Goal: Task Accomplishment & Management: Use online tool/utility

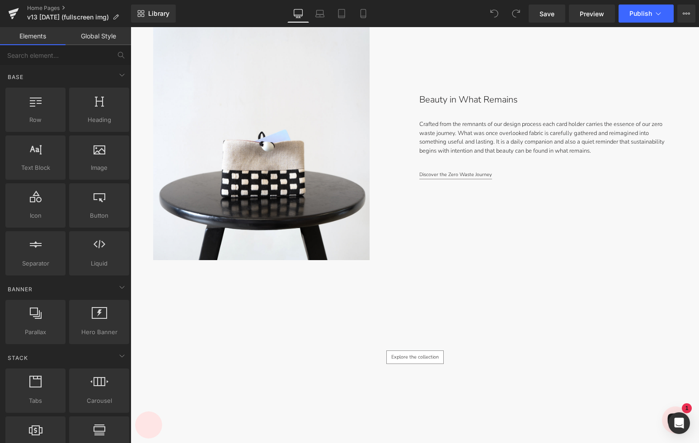
scroll to position [3276, 0]
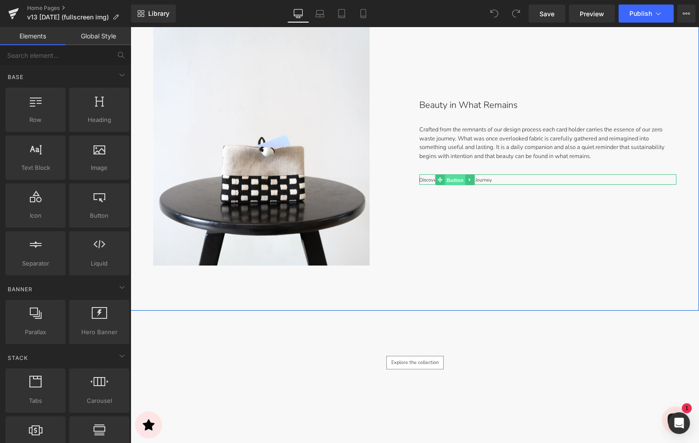
click at [452, 180] on span "Button" at bounding box center [455, 180] width 21 height 11
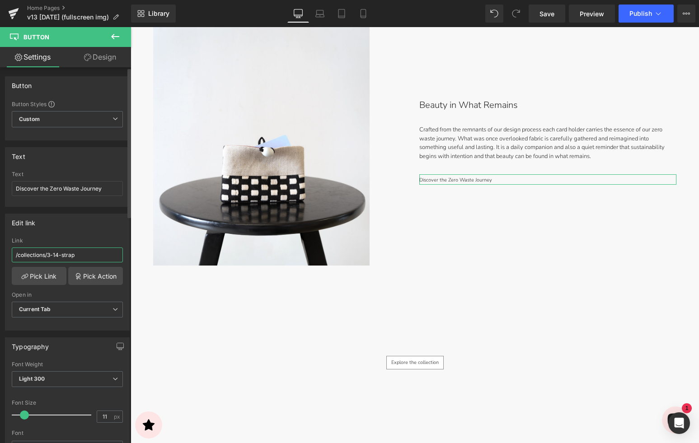
click at [79, 256] on input "/collections/3-14-strap" at bounding box center [67, 254] width 111 height 15
click at [41, 278] on link "Pick Link" at bounding box center [39, 276] width 55 height 18
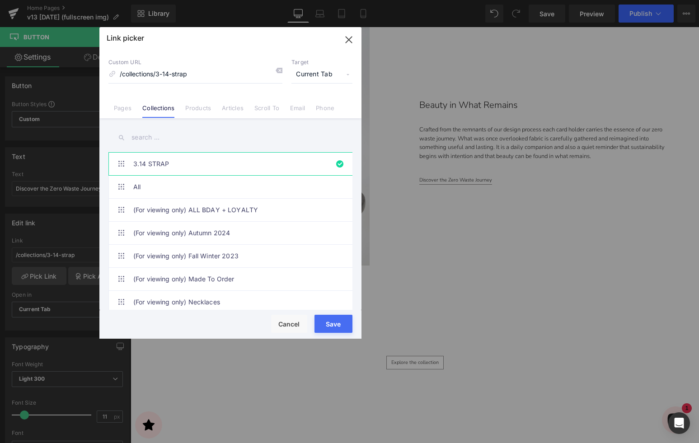
click at [126, 107] on link "Pages" at bounding box center [123, 111] width 18 height 14
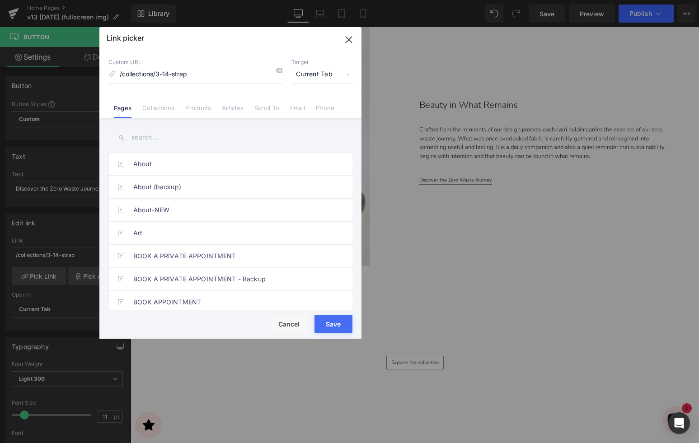
click at [146, 135] on input "text" at bounding box center [230, 137] width 244 height 20
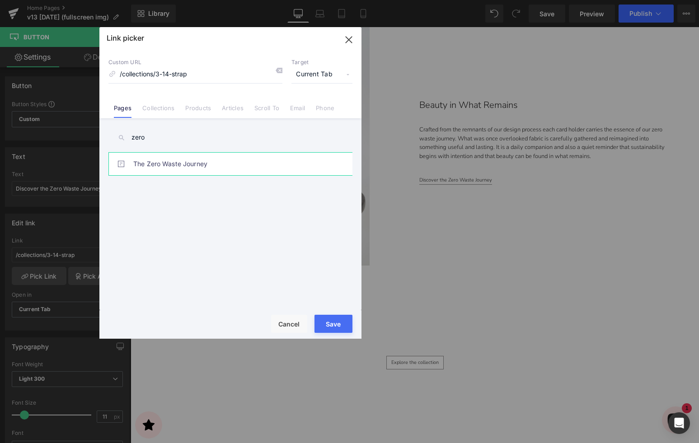
type input "zero"
click at [152, 163] on link "The Zero Waste Journey" at bounding box center [232, 164] width 199 height 23
type input "/pages/the-zero-waste-journey"
click at [329, 322] on button "Save" at bounding box center [333, 324] width 38 height 18
type input "/pages/the-zero-waste-journey"
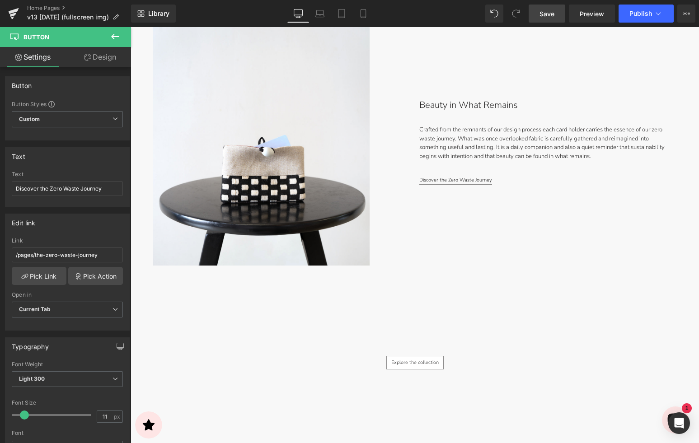
click at [545, 14] on span "Save" at bounding box center [546, 13] width 15 height 9
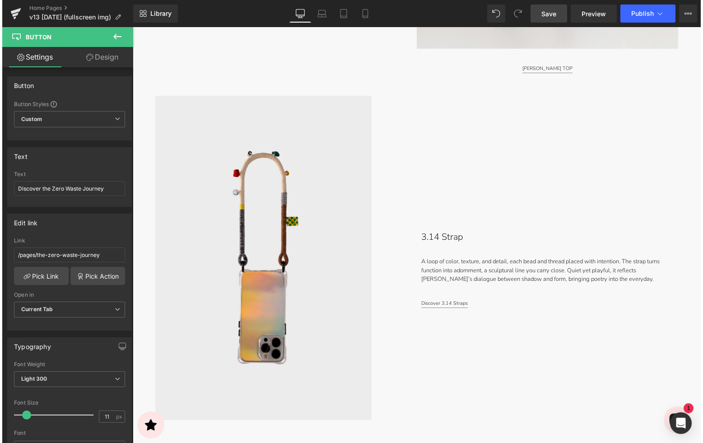
scroll to position [1356, 0]
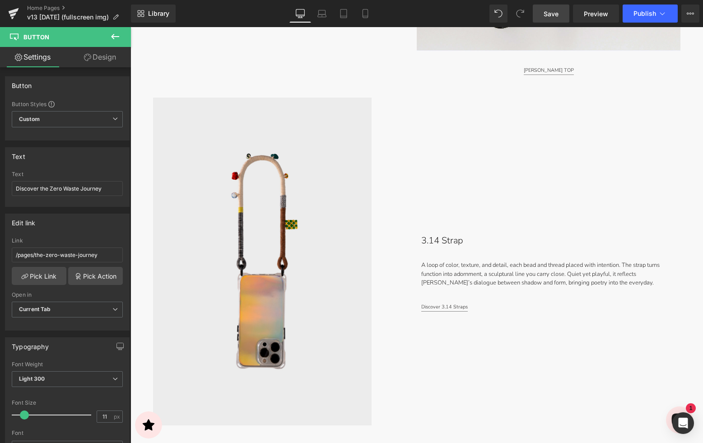
click at [541, 14] on link "Save" at bounding box center [551, 14] width 37 height 18
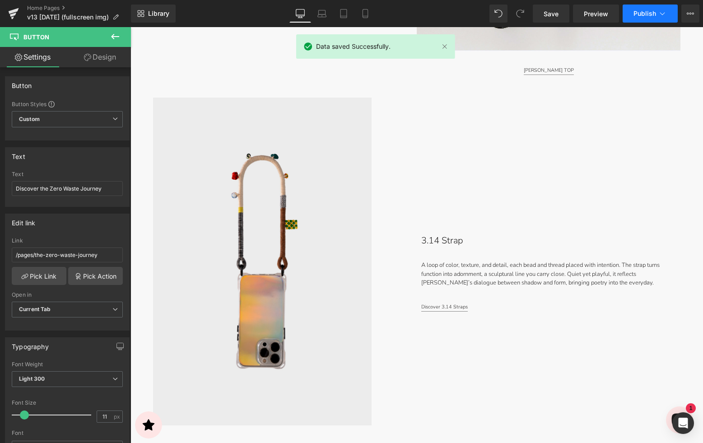
click at [654, 11] on span "Publish" at bounding box center [645, 13] width 23 height 7
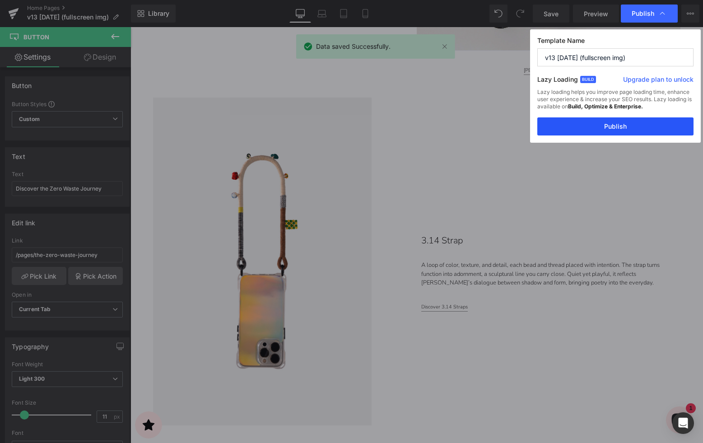
click at [608, 129] on button "Publish" at bounding box center [615, 126] width 156 height 18
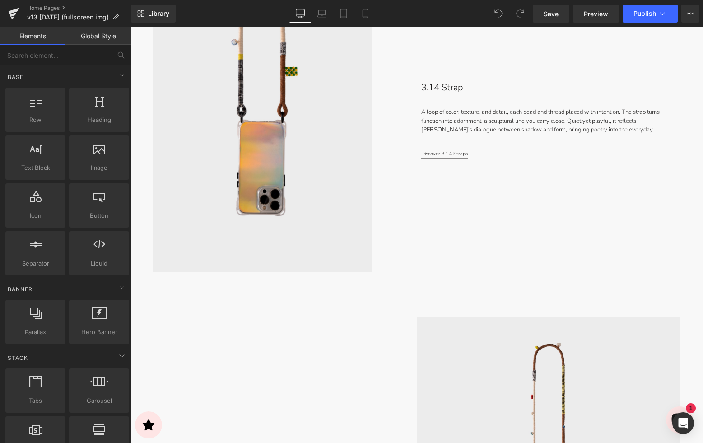
scroll to position [1831, 0]
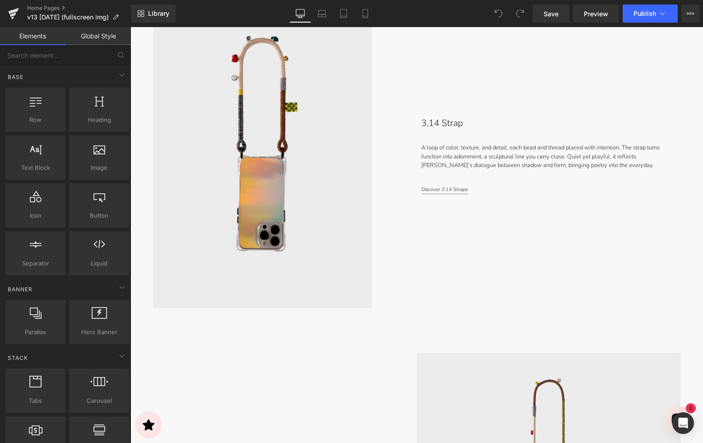
click at [447, 124] on p "3.14 Strap" at bounding box center [521, 124] width 201 height 14
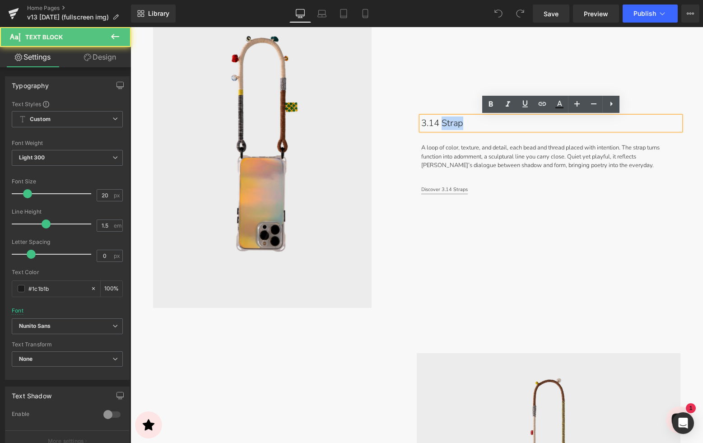
click at [447, 124] on p "3.14 Strap" at bounding box center [521, 124] width 201 height 14
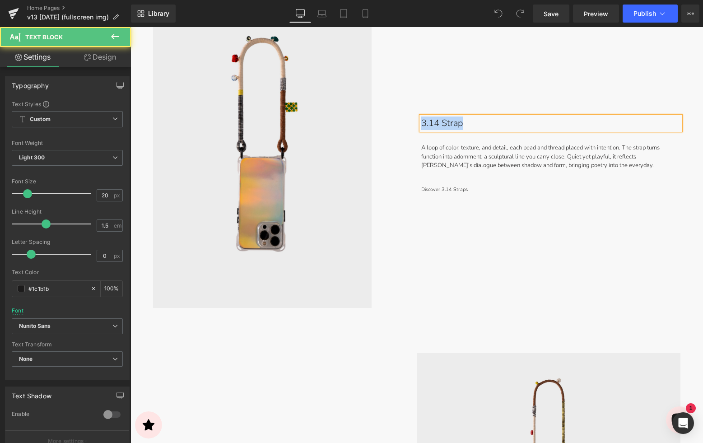
paste div
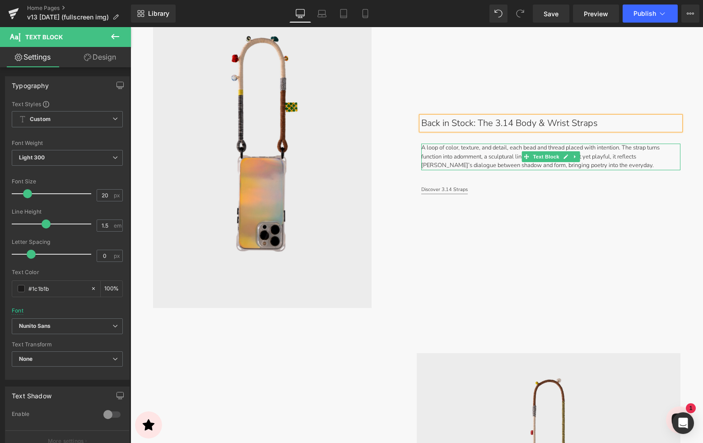
click at [459, 159] on p "A loop of color, texture, and detail, each bead and thread placed with intentio…" at bounding box center [550, 157] width 259 height 27
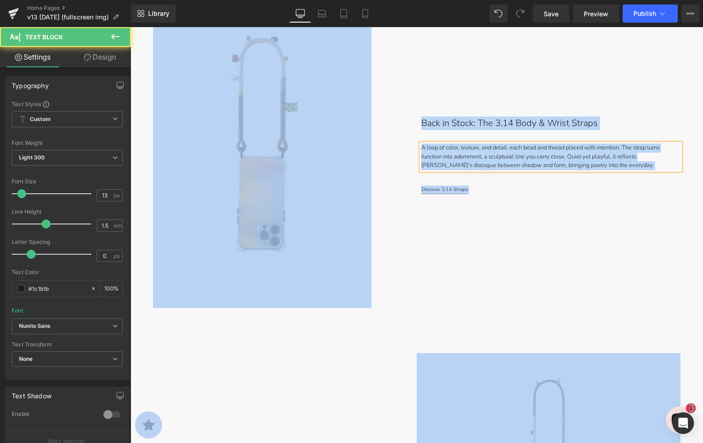
click at [465, 155] on p "A loop of color, texture, and detail, each bead and thread placed with intentio…" at bounding box center [550, 157] width 259 height 27
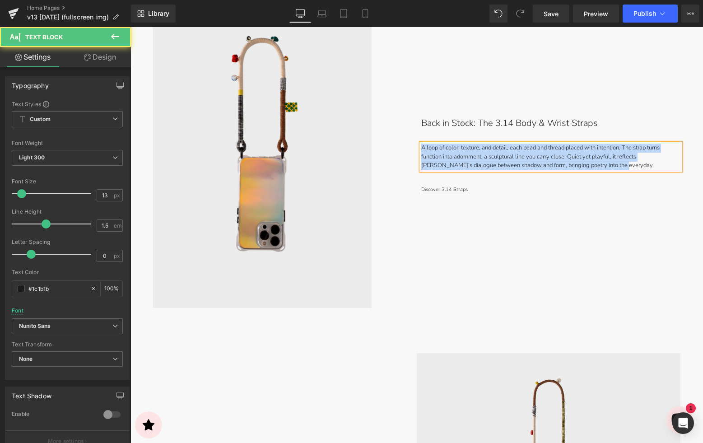
paste div
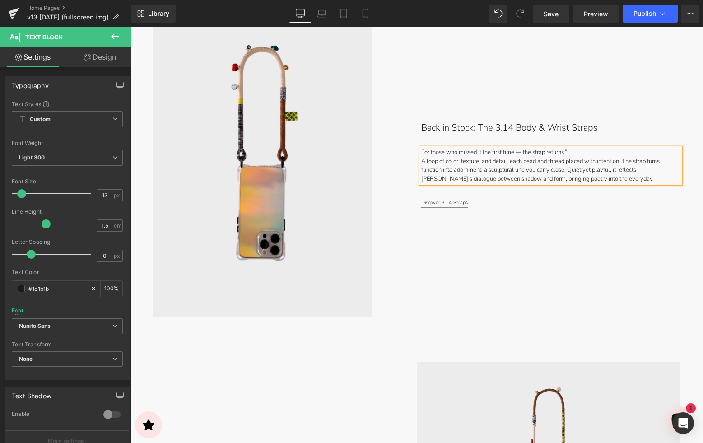
scroll to position [1827, 0]
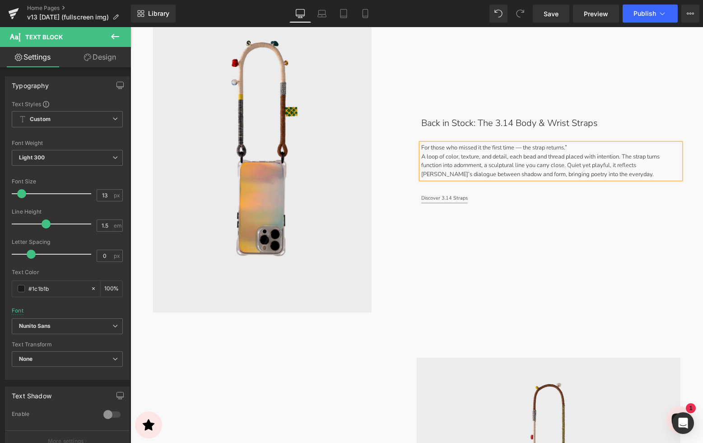
click at [423, 158] on p "A loop of color, texture, and detail, each bead and thread placed with intentio…" at bounding box center [550, 166] width 259 height 27
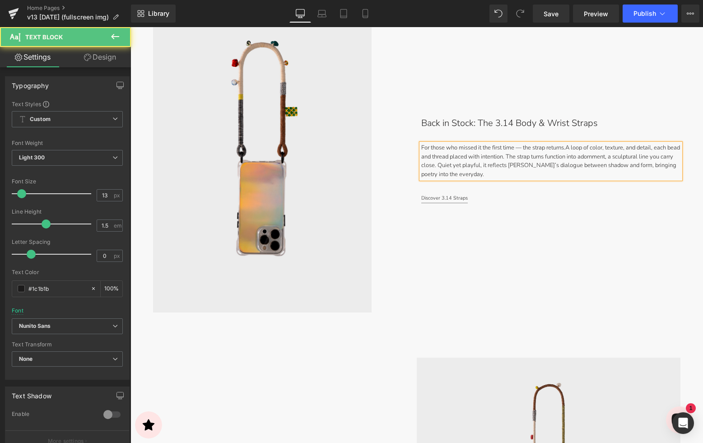
drag, startPoint x: 522, startPoint y: 149, endPoint x: 548, endPoint y: 148, distance: 25.8
click at [522, 149] on p "For those who missed it the first time — the strap returns. A loop of color, te…" at bounding box center [550, 161] width 259 height 35
click at [555, 14] on span "Save" at bounding box center [551, 13] width 15 height 9
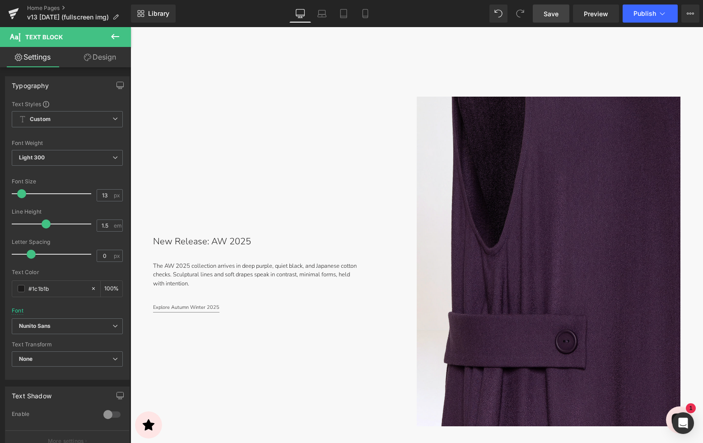
scroll to position [0, 0]
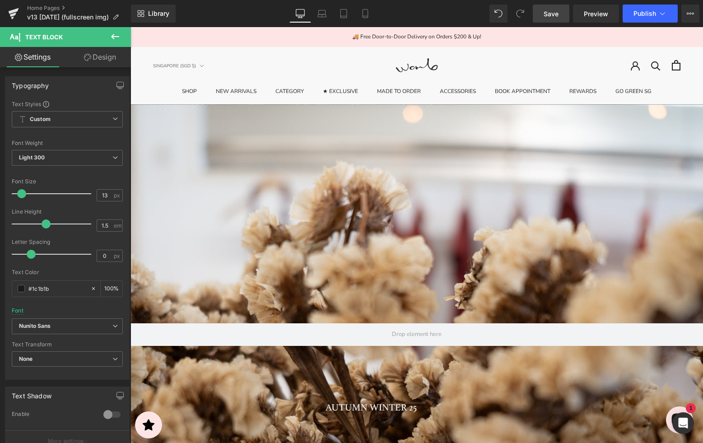
click at [314, 173] on div at bounding box center [417, 312] width 573 height 416
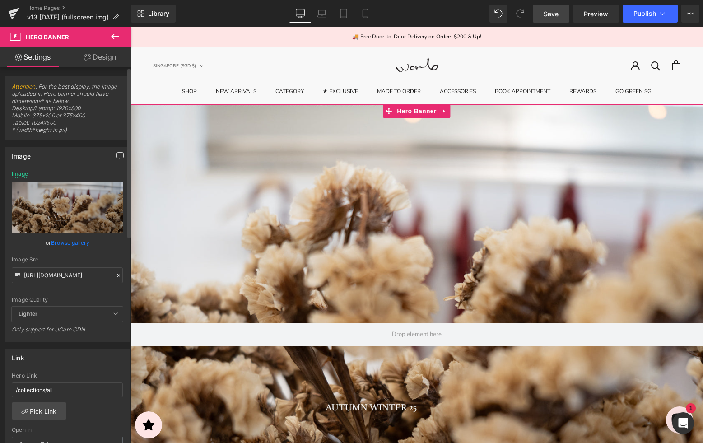
click at [118, 159] on icon "button" at bounding box center [120, 159] width 4 height 0
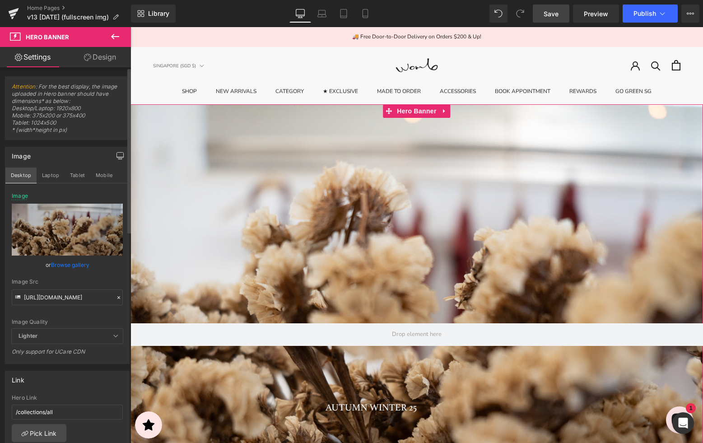
click at [24, 175] on button "Desktop" at bounding box center [20, 175] width 31 height 15
click at [93, 296] on input "[URL][DOMAIN_NAME]" at bounding box center [67, 297] width 111 height 16
click at [79, 299] on input "[URL][DOMAIN_NAME]" at bounding box center [67, 297] width 111 height 16
paste input "536680"
click at [51, 173] on button "Laptop" at bounding box center [51, 175] width 28 height 15
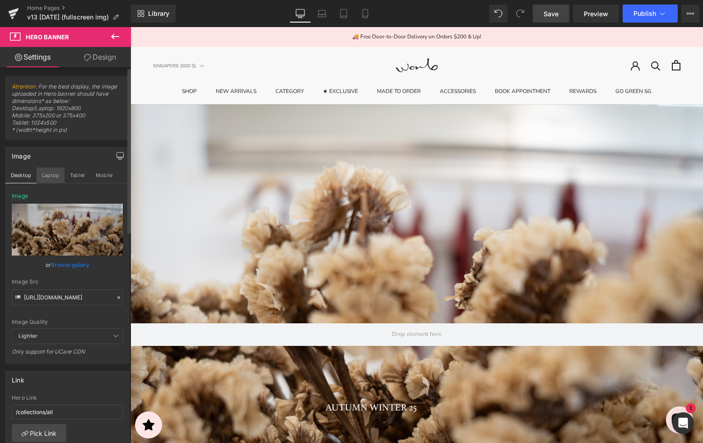
type input "[URL][DOMAIN_NAME]"
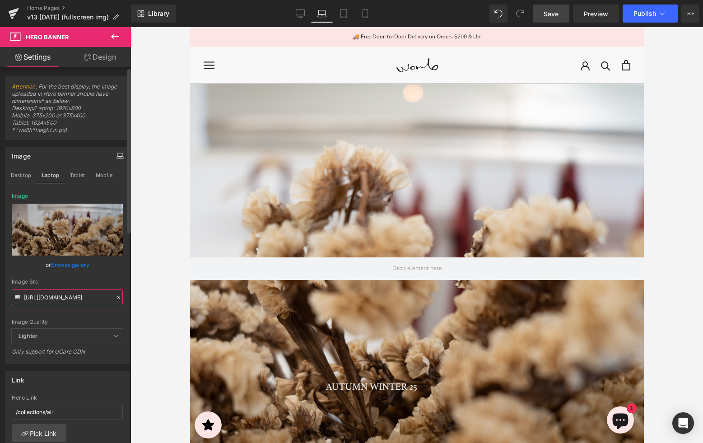
click at [53, 299] on input "[URL][DOMAIN_NAME]" at bounding box center [67, 297] width 111 height 16
paste input "536680"
click at [73, 177] on button "Tablet" at bounding box center [78, 175] width 26 height 15
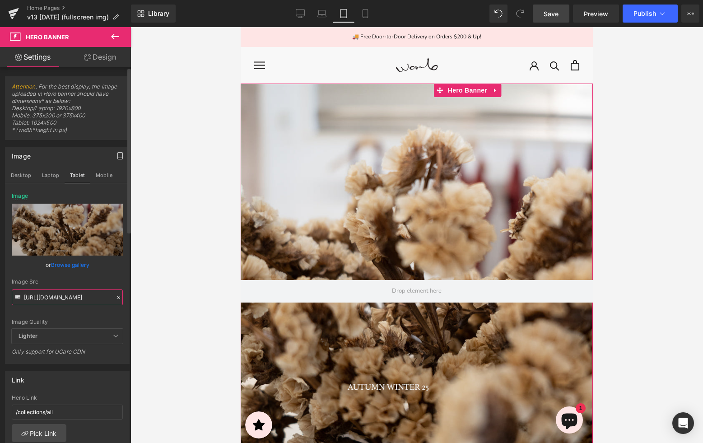
click at [60, 296] on input "[URL][DOMAIN_NAME]" at bounding box center [67, 297] width 111 height 16
paste input "536695"
click at [103, 178] on button "Mobile" at bounding box center [104, 175] width 28 height 15
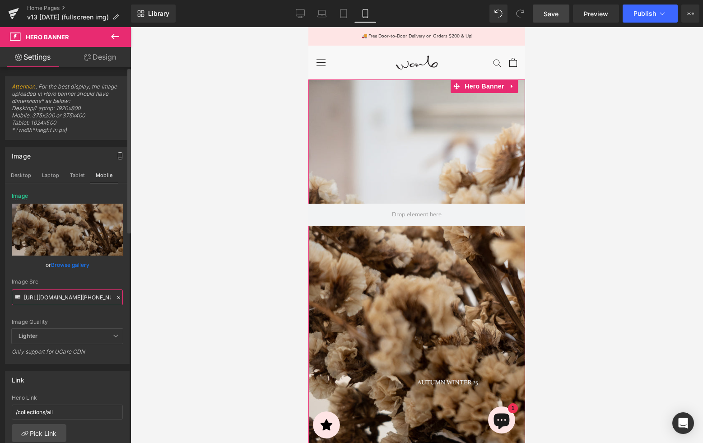
click at [62, 298] on input "[URL][DOMAIN_NAME][PHONE_NUMBER]" at bounding box center [67, 297] width 111 height 16
paste input "536684"
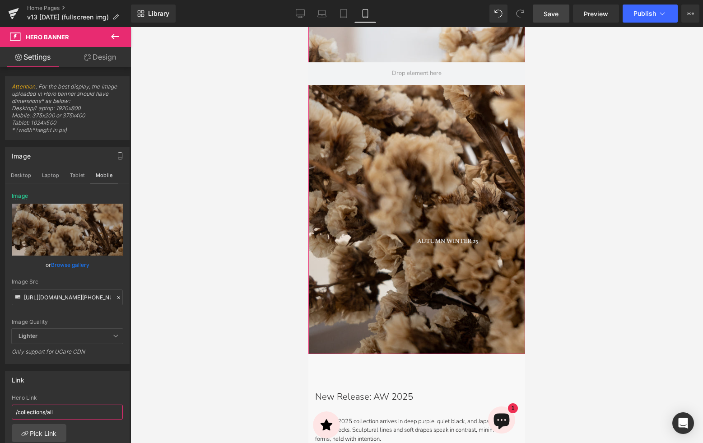
scroll to position [170, 0]
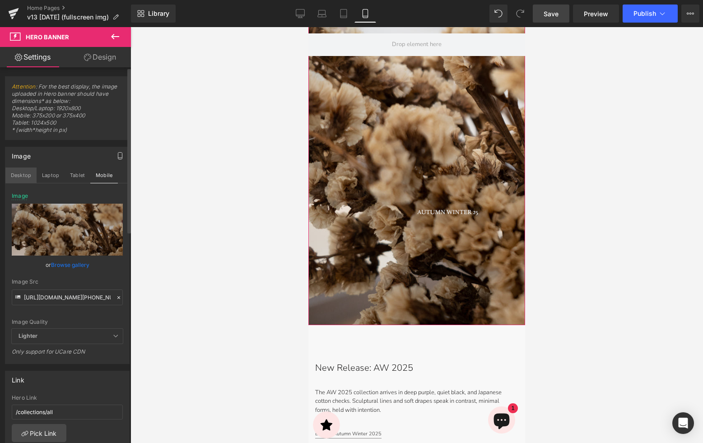
click at [25, 175] on button "Desktop" at bounding box center [20, 175] width 31 height 15
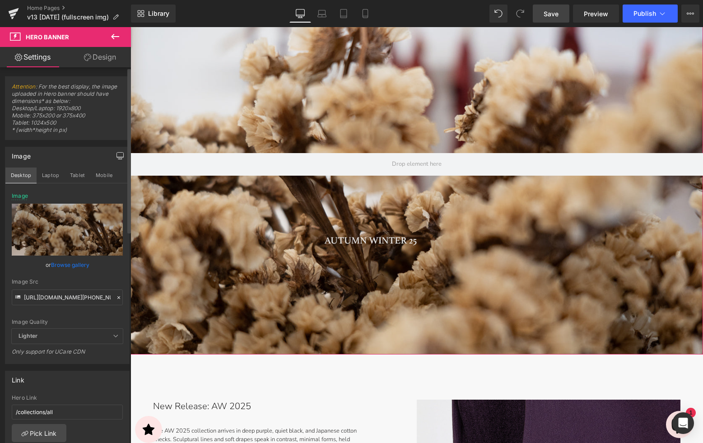
type input "[URL][DOMAIN_NAME]"
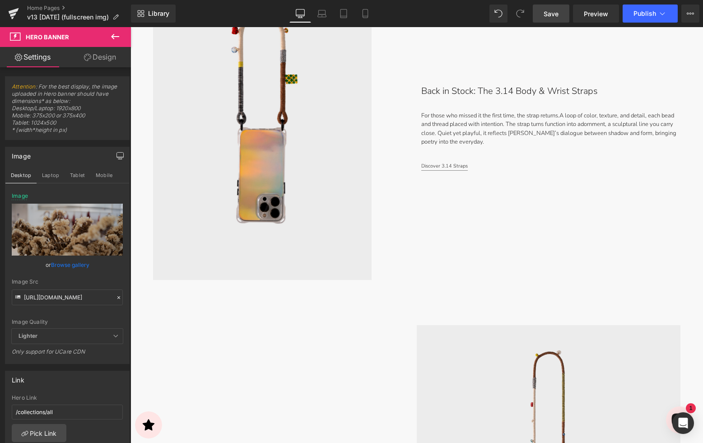
scroll to position [1475, 0]
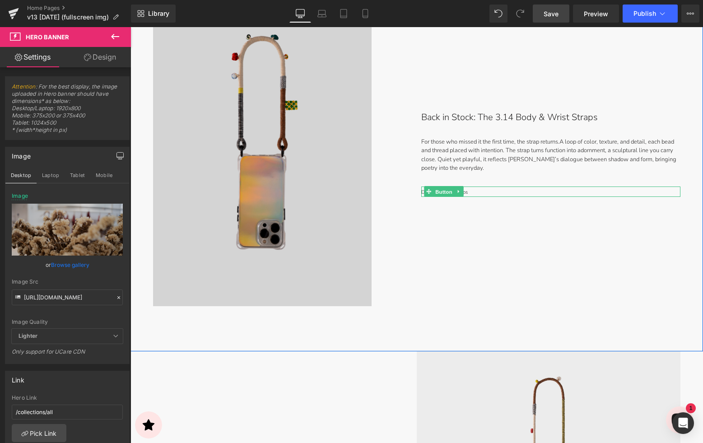
drag, startPoint x: 441, startPoint y: 192, endPoint x: 359, endPoint y: 201, distance: 82.2
click at [441, 192] on span "Button" at bounding box center [444, 192] width 21 height 11
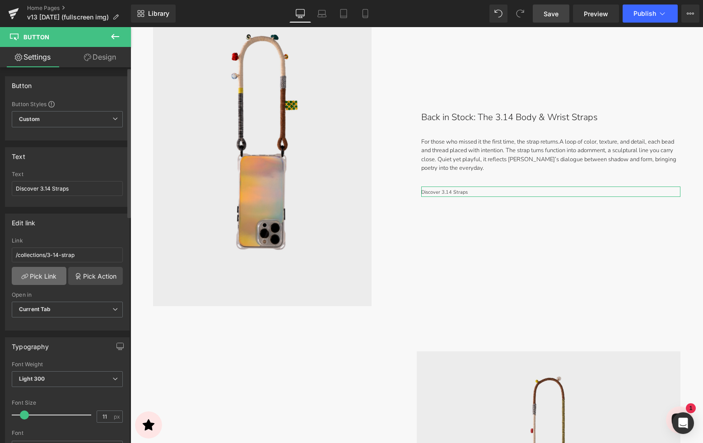
click at [55, 280] on link "Pick Link" at bounding box center [39, 276] width 55 height 18
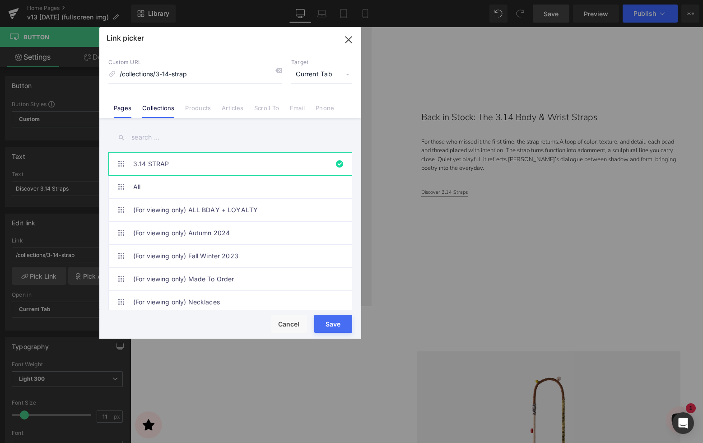
click at [122, 105] on link "Pages" at bounding box center [123, 111] width 18 height 14
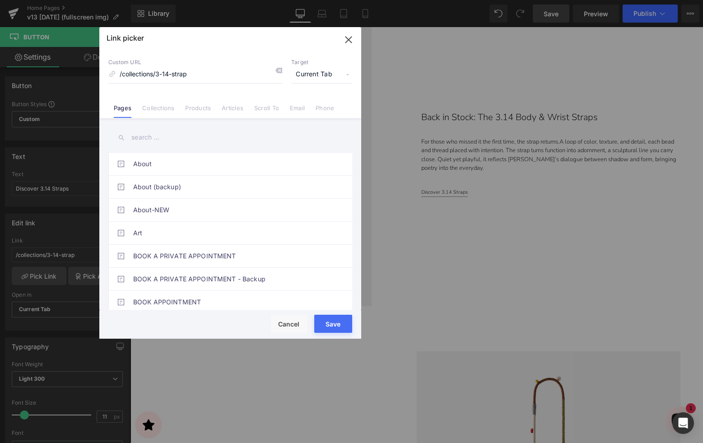
click at [155, 136] on input "text" at bounding box center [230, 137] width 244 height 20
click at [292, 323] on button "Cancel" at bounding box center [289, 324] width 36 height 18
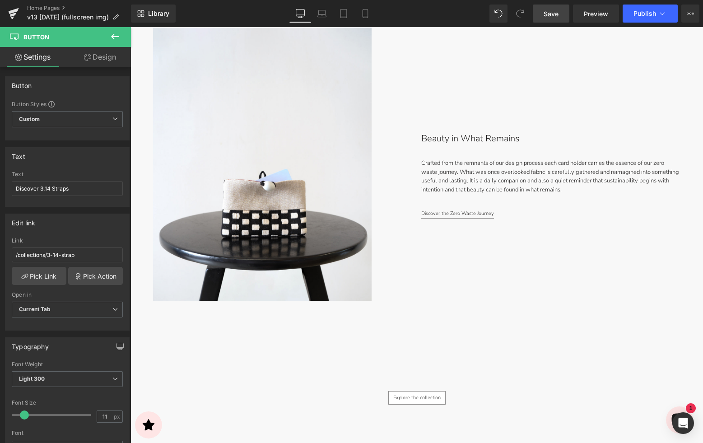
scroll to position [3224, 0]
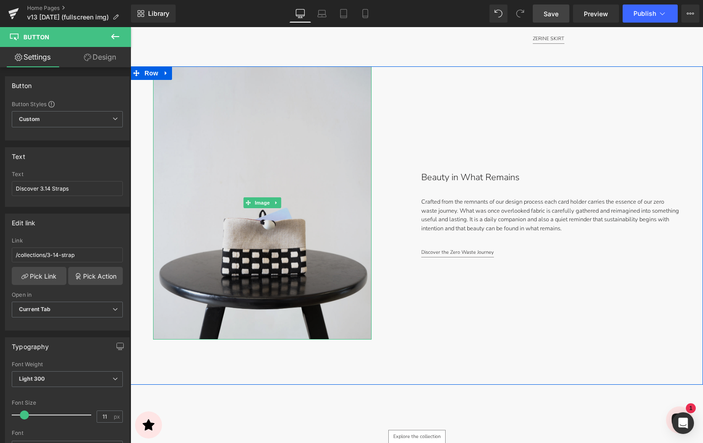
click at [263, 273] on img at bounding box center [262, 202] width 219 height 273
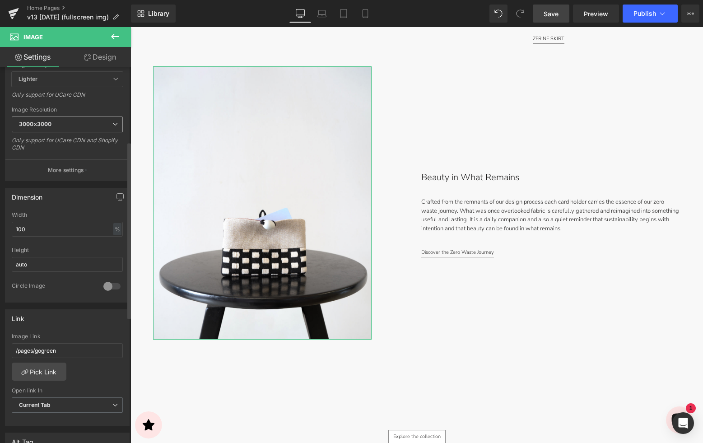
scroll to position [159, 0]
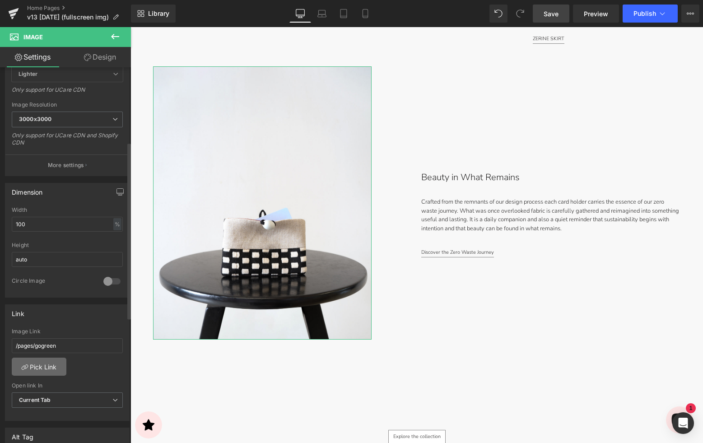
click at [48, 367] on link "Pick Link" at bounding box center [39, 367] width 55 height 18
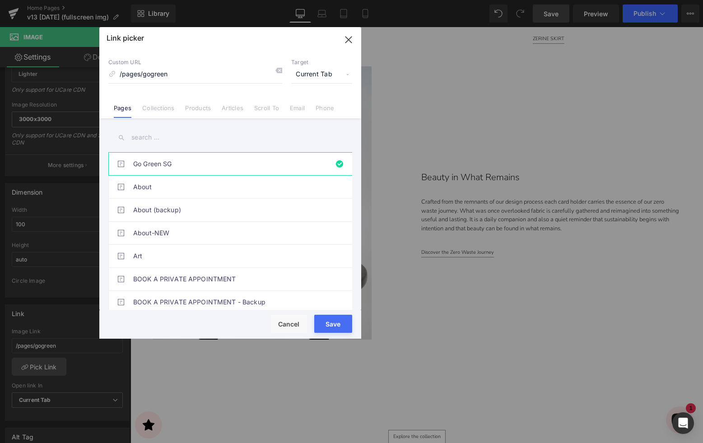
click at [177, 142] on input "text" at bounding box center [230, 137] width 244 height 20
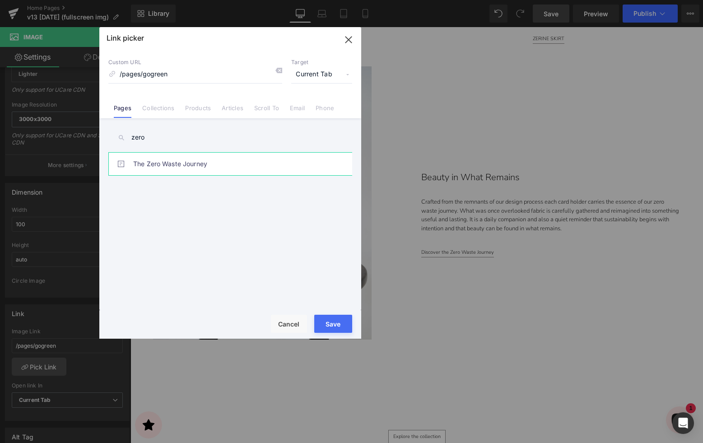
type input "zero"
click at [163, 161] on link "The Zero Waste Journey" at bounding box center [232, 164] width 199 height 23
type input "/pages/the-zero-waste-journey"
click at [327, 317] on button "Save" at bounding box center [333, 324] width 38 height 18
type input "/pages/the-zero-waste-journey"
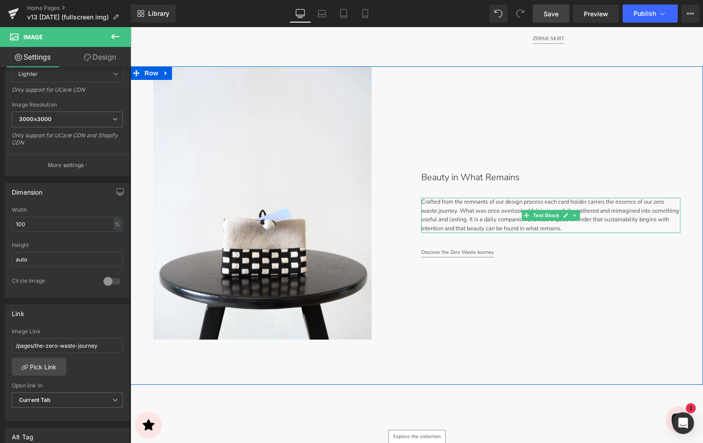
click at [451, 194] on div "Beauty in What Remains Text Block Crafted from the remnants of our design proce…" at bounding box center [560, 214] width 286 height 296
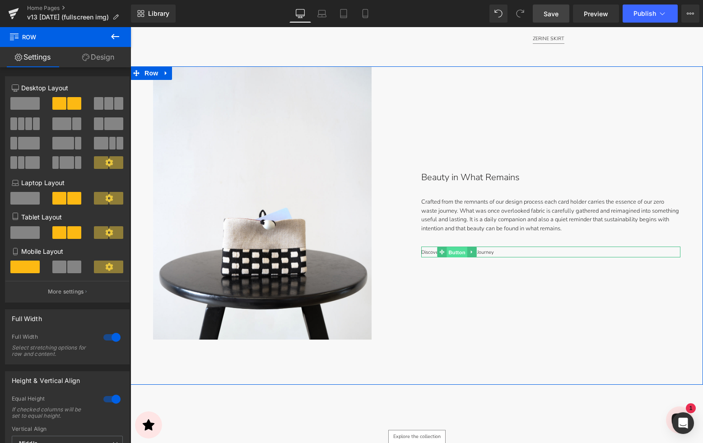
click at [453, 254] on span "Button" at bounding box center [457, 252] width 21 height 11
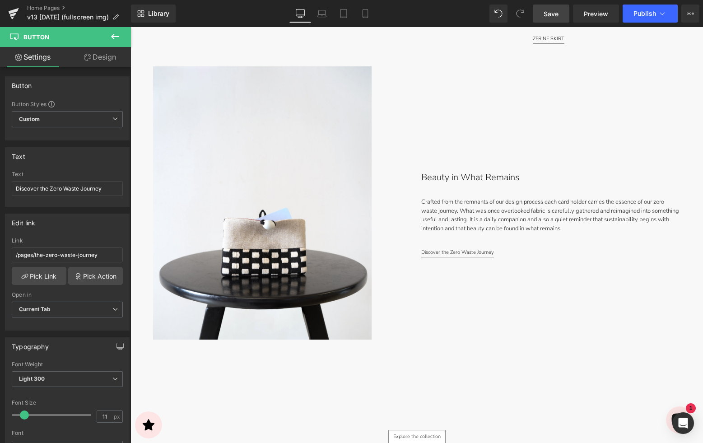
click at [550, 12] on span "Save" at bounding box center [551, 13] width 15 height 9
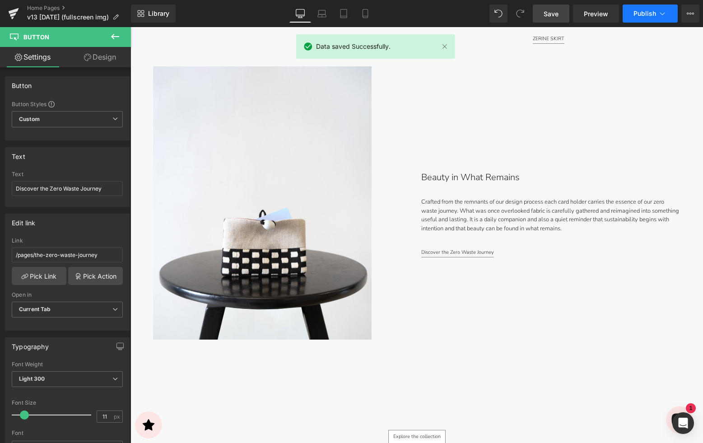
click at [660, 12] on icon at bounding box center [662, 13] width 9 height 9
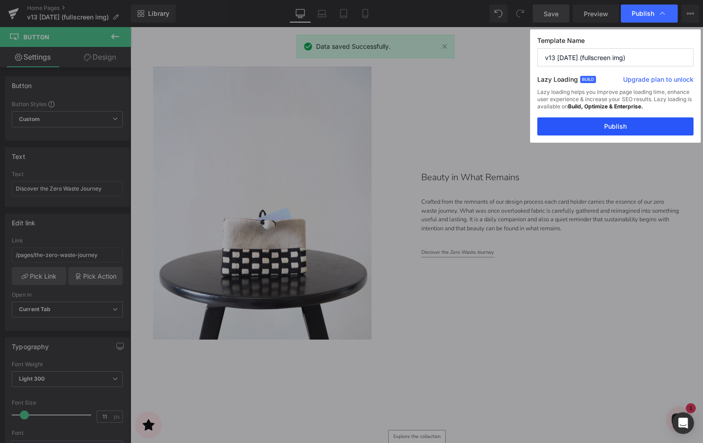
click at [619, 126] on button "Publish" at bounding box center [615, 126] width 156 height 18
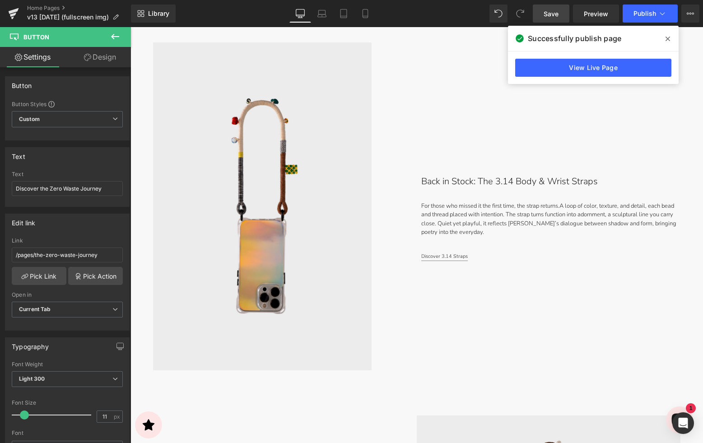
scroll to position [1385, 0]
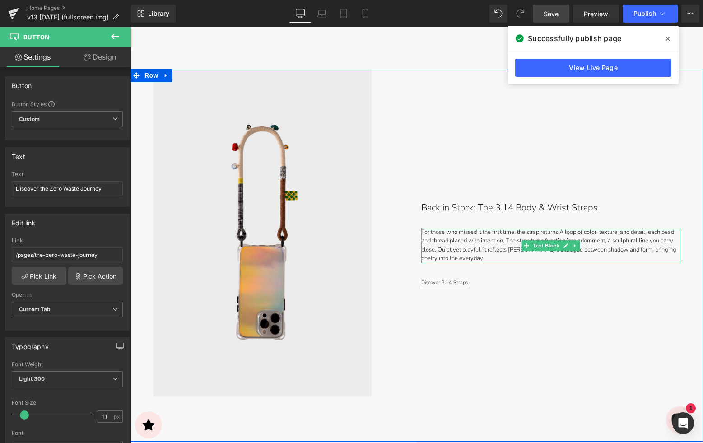
click at [600, 232] on span "A loop of color, texture, and detail, each bead and thread placed with intentio…" at bounding box center [548, 245] width 255 height 35
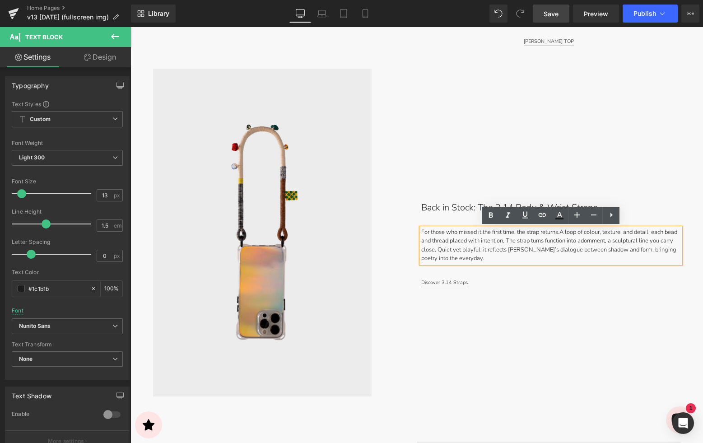
click at [550, 9] on span "Save" at bounding box center [551, 13] width 15 height 9
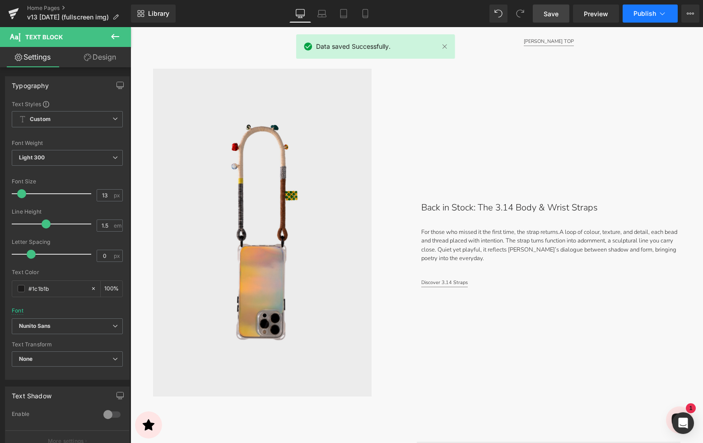
click at [658, 13] on icon at bounding box center [662, 13] width 9 height 9
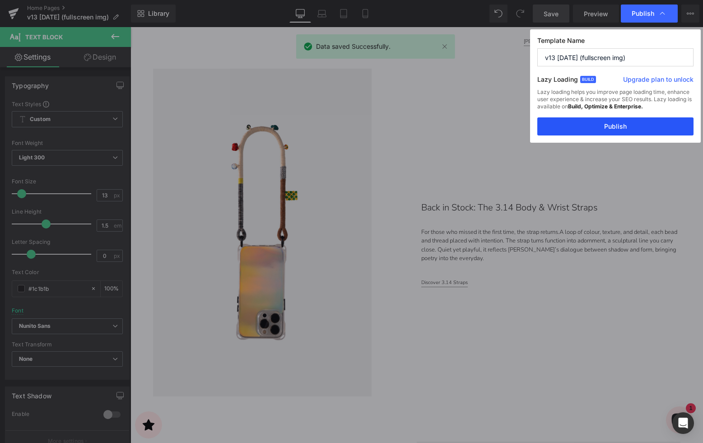
click at [603, 129] on button "Publish" at bounding box center [615, 126] width 156 height 18
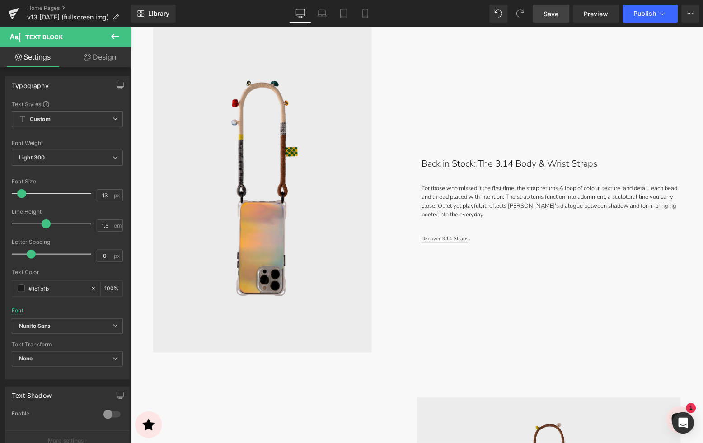
scroll to position [1429, 0]
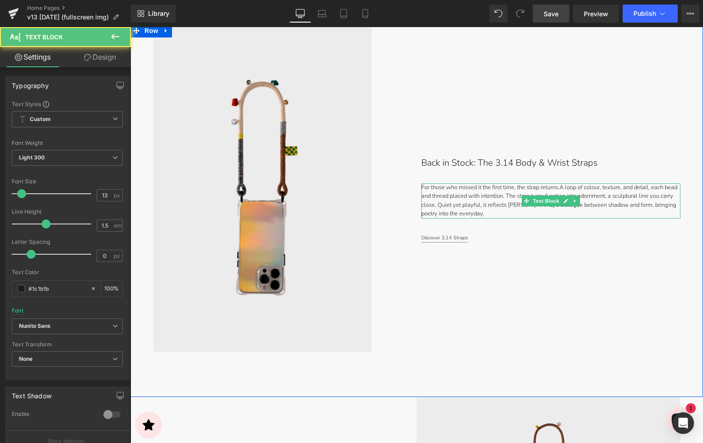
click at [477, 192] on span "A loop of colour, texture, and detail, each bead and thread placed with intenti…" at bounding box center [549, 200] width 256 height 35
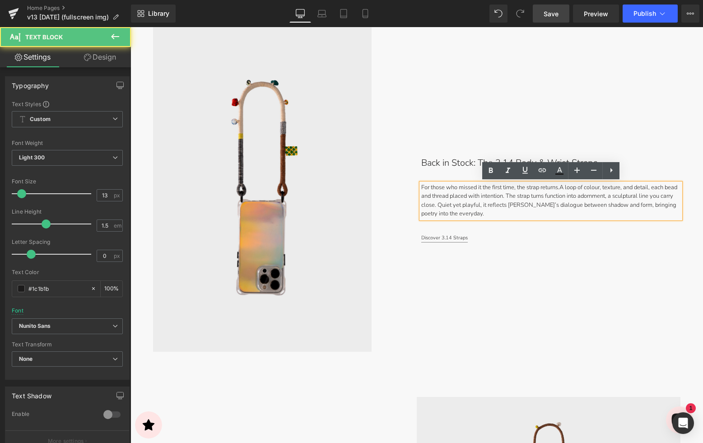
click at [543, 188] on p "For those who missed it the first time, the strap returns. A loop of colour, te…" at bounding box center [550, 200] width 259 height 35
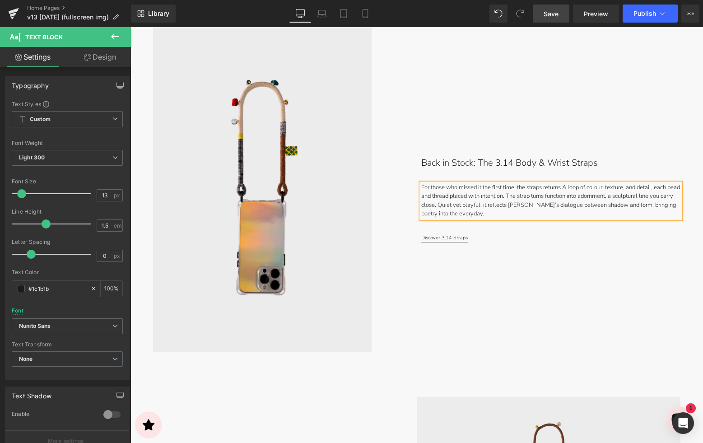
click at [565, 188] on p "For those who missed it the first time, the straps returns. A loop of colour, t…" at bounding box center [550, 200] width 259 height 35
click at [552, 13] on span "Save" at bounding box center [551, 13] width 15 height 9
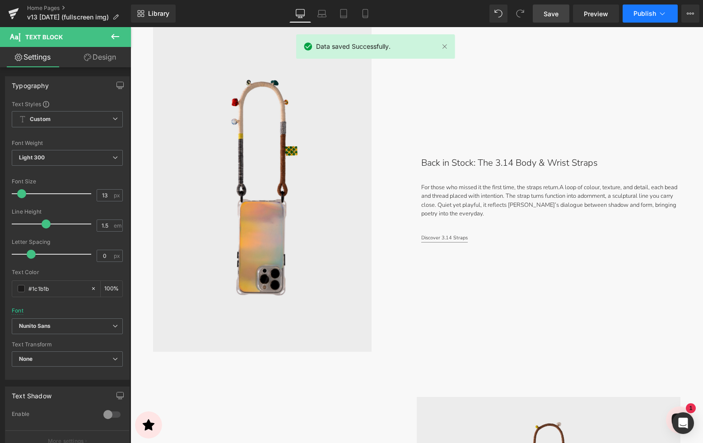
click at [653, 14] on span "Publish" at bounding box center [645, 13] width 23 height 7
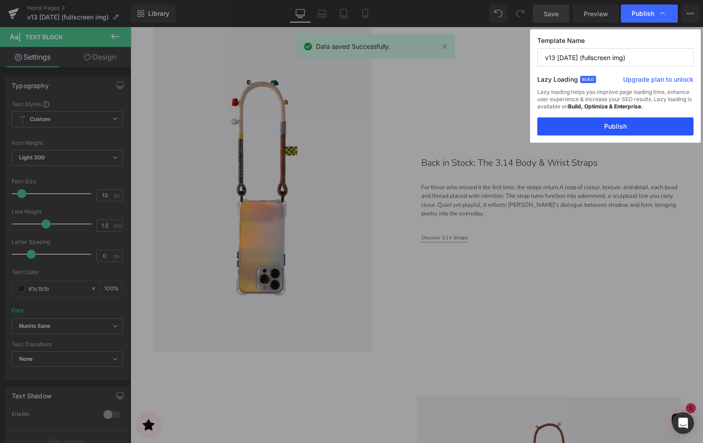
click at [633, 130] on button "Publish" at bounding box center [615, 126] width 156 height 18
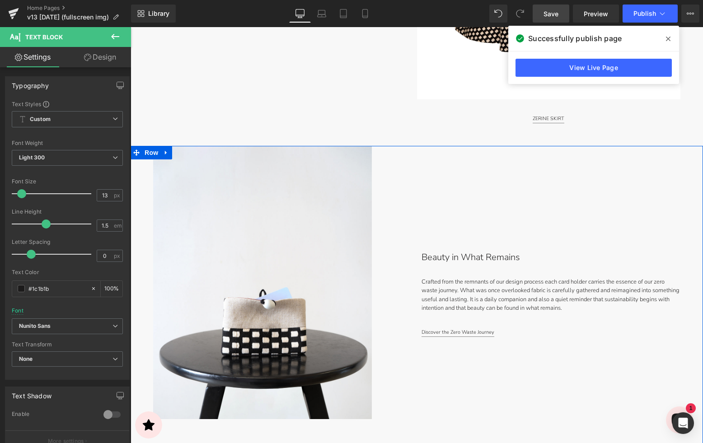
scroll to position [3141, 0]
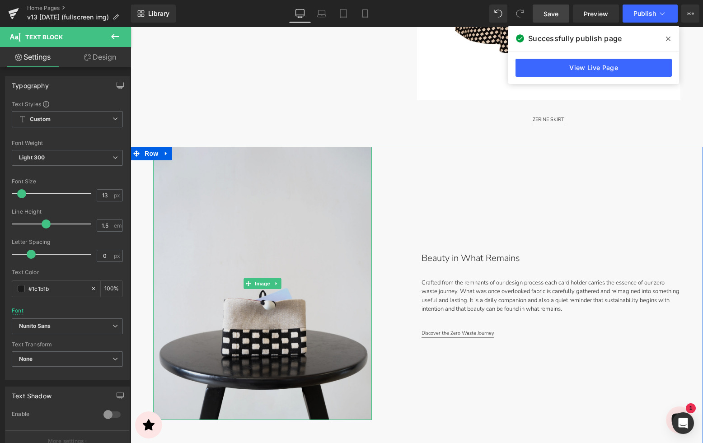
click at [299, 295] on img at bounding box center [262, 283] width 219 height 273
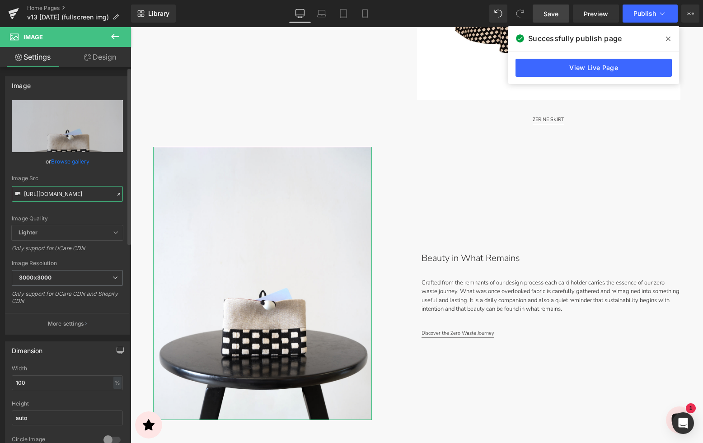
scroll to position [0, 189]
drag, startPoint x: 99, startPoint y: 194, endPoint x: 113, endPoint y: 195, distance: 13.6
click at [113, 195] on div "Image Src [URL][DOMAIN_NAME]" at bounding box center [67, 188] width 111 height 27
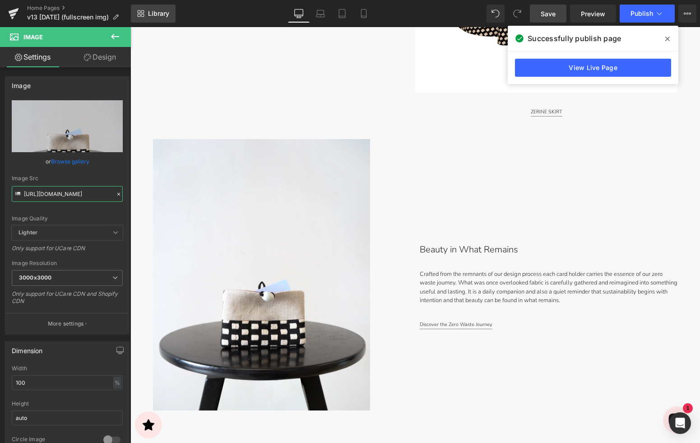
scroll to position [3149, 0]
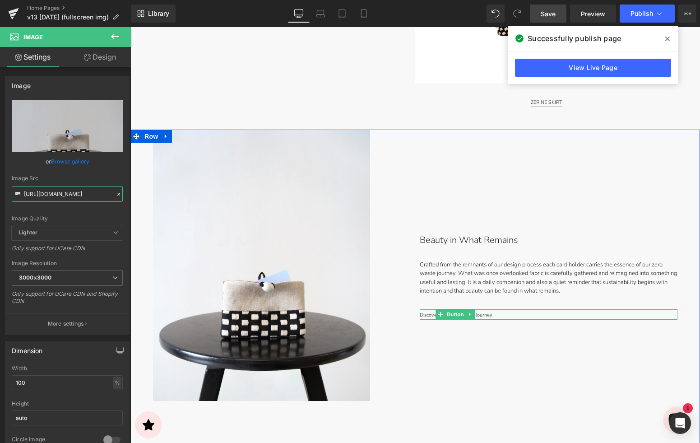
drag, startPoint x: 448, startPoint y: 314, endPoint x: 153, endPoint y: 257, distance: 300.7
click at [448, 314] on span "Button" at bounding box center [456, 314] width 21 height 11
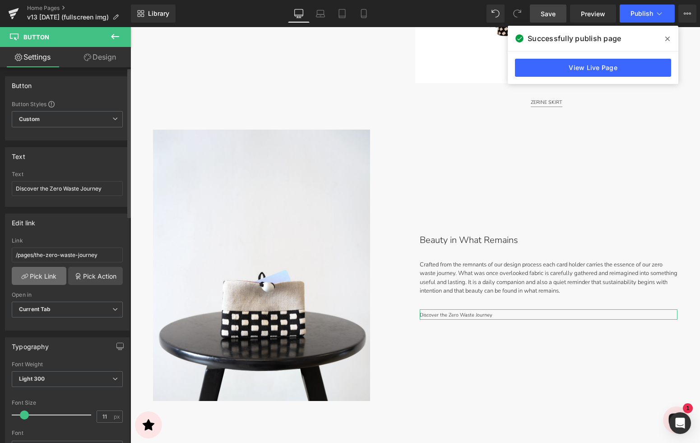
click at [42, 275] on link "Pick Link" at bounding box center [39, 276] width 55 height 18
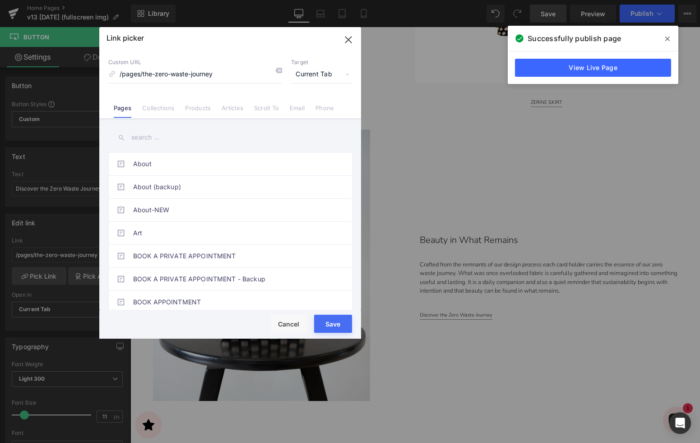
click at [154, 142] on input "text" at bounding box center [230, 137] width 244 height 20
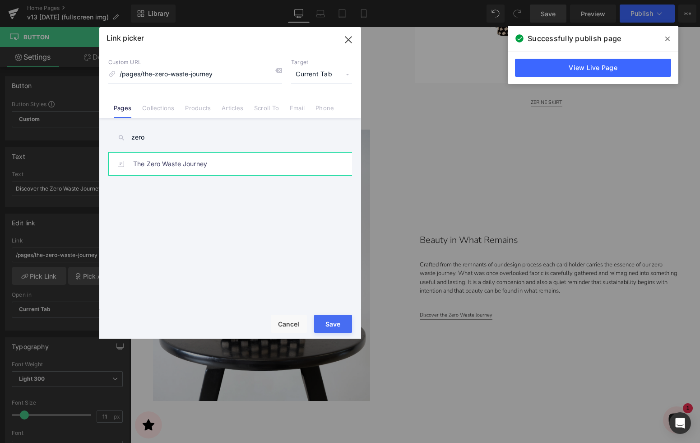
type input "zero"
click at [178, 161] on link "The Zero Waste Journey" at bounding box center [232, 164] width 199 height 23
type input "/pages/the-zero-waste-journey-copy"
click at [323, 319] on button "Save" at bounding box center [333, 324] width 38 height 18
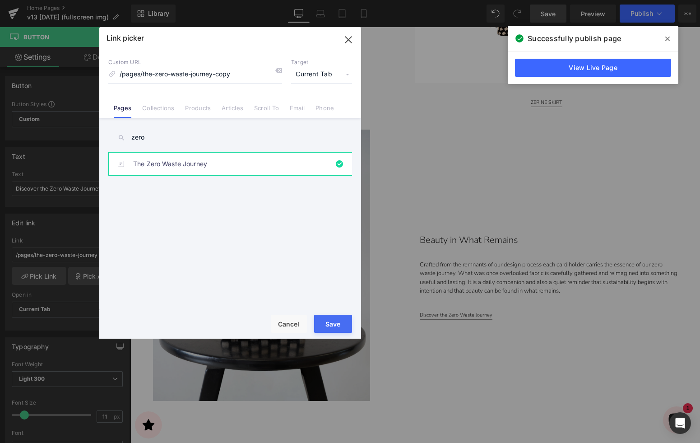
type input "/pages/the-zero-waste-journey-copy"
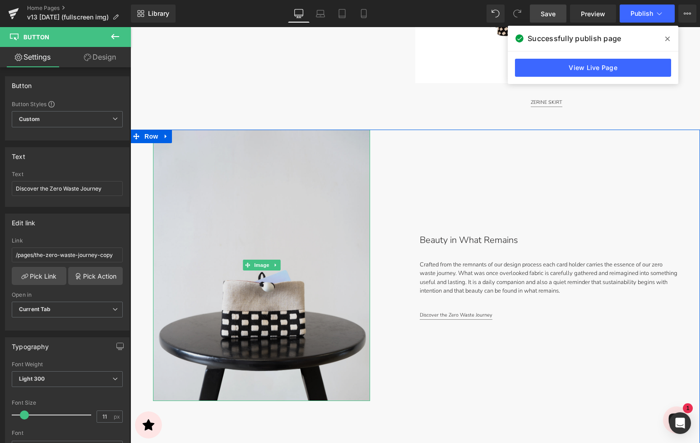
click at [296, 317] on img at bounding box center [261, 265] width 217 height 271
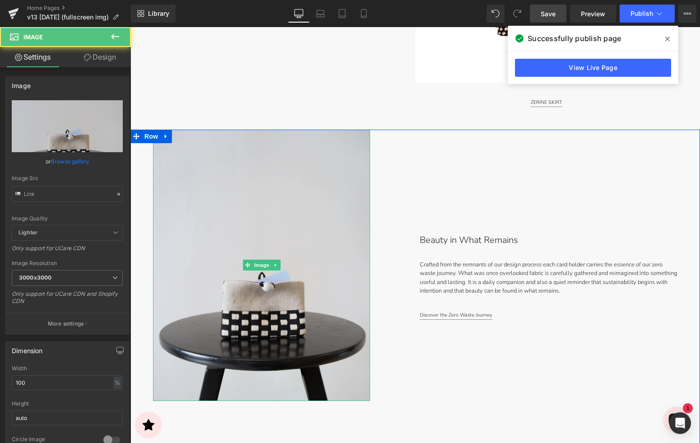
type input "[URL][DOMAIN_NAME]"
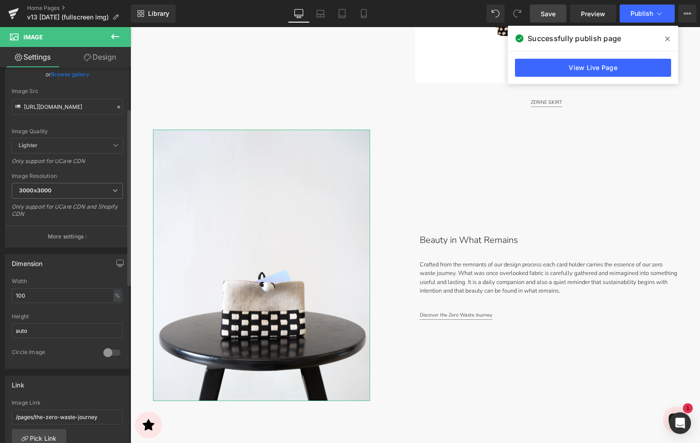
scroll to position [88, 0]
click at [42, 434] on link "Pick Link" at bounding box center [39, 437] width 55 height 18
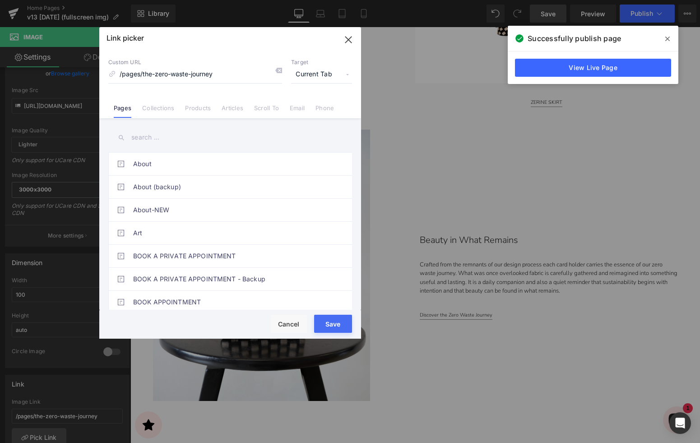
click at [152, 143] on input "text" at bounding box center [230, 137] width 244 height 20
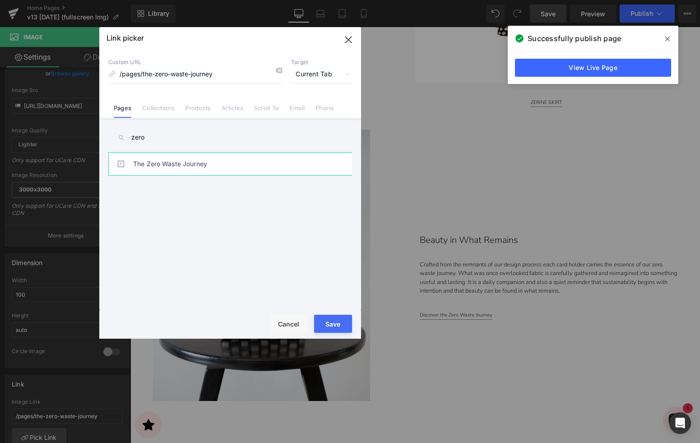
type input "zero"
click at [160, 168] on link "The Zero Waste Journey" at bounding box center [232, 164] width 199 height 23
type input "/pages/the-zero-waste-journey-copy"
click at [324, 319] on button "Save" at bounding box center [333, 324] width 38 height 18
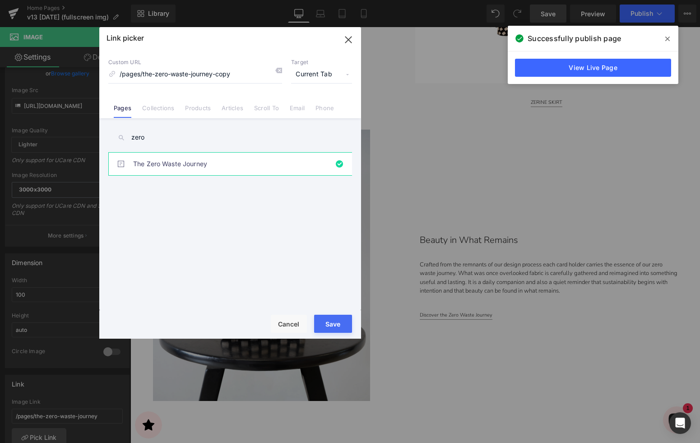
type input "/pages/the-zero-waste-journey-copy"
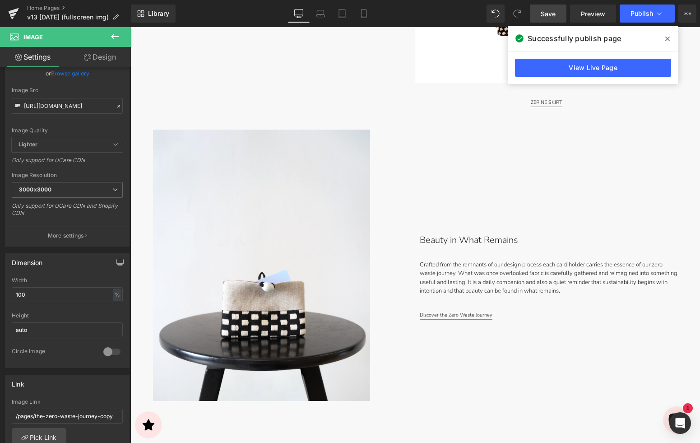
click at [552, 17] on span "Save" at bounding box center [548, 13] width 15 height 9
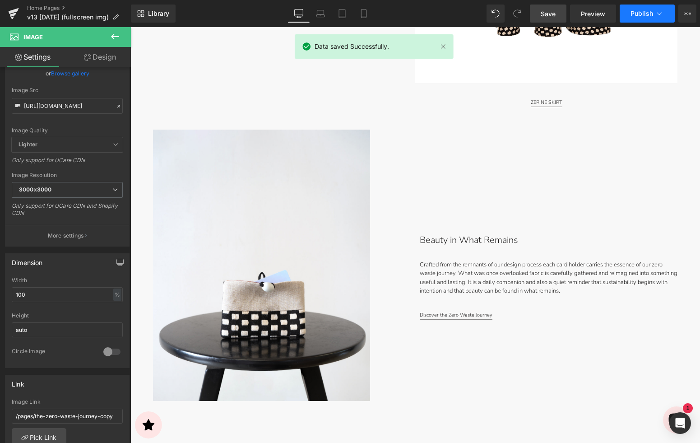
click at [651, 13] on span "Publish" at bounding box center [642, 13] width 23 height 7
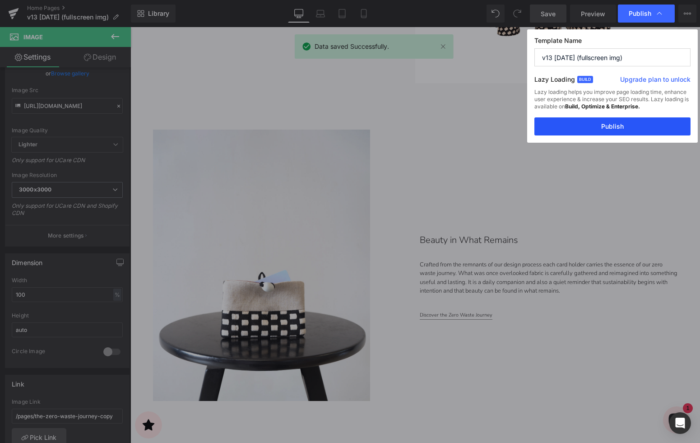
click at [609, 129] on button "Publish" at bounding box center [613, 126] width 156 height 18
